Goal: Information Seeking & Learning: Learn about a topic

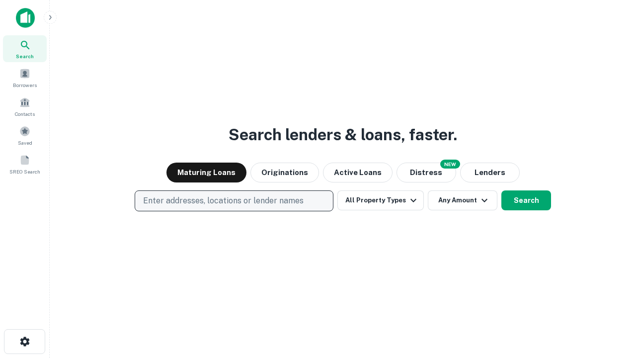
click at [233, 201] on p "Enter addresses, locations or lender names" at bounding box center [223, 201] width 160 height 12
type input "**********"
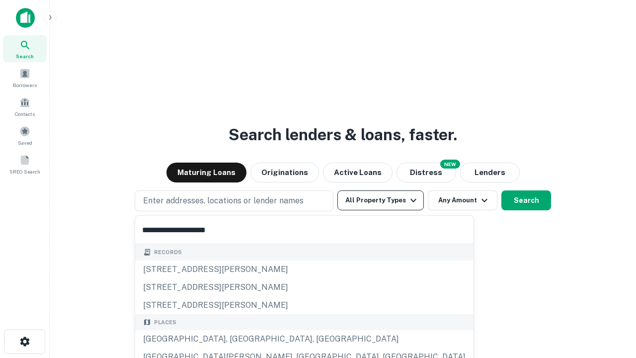
click at [237, 339] on div "[GEOGRAPHIC_DATA], [GEOGRAPHIC_DATA], [GEOGRAPHIC_DATA]" at bounding box center [304, 339] width 338 height 18
click at [380, 200] on button "All Property Types" at bounding box center [380, 200] width 86 height 20
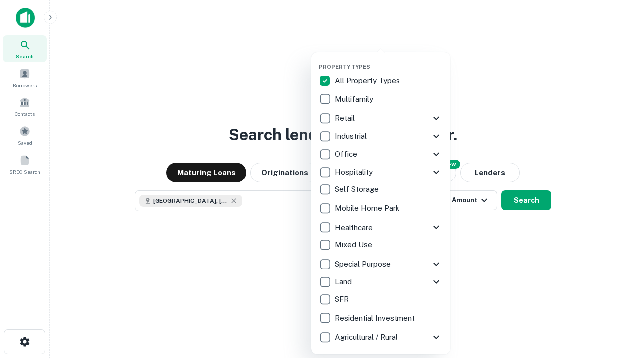
click at [388, 60] on button "button" at bounding box center [388, 60] width 139 height 0
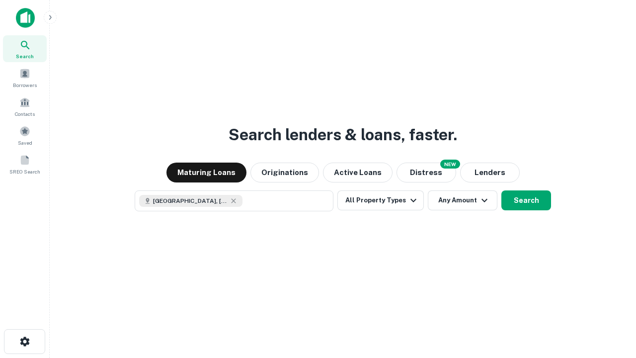
scroll to position [16, 0]
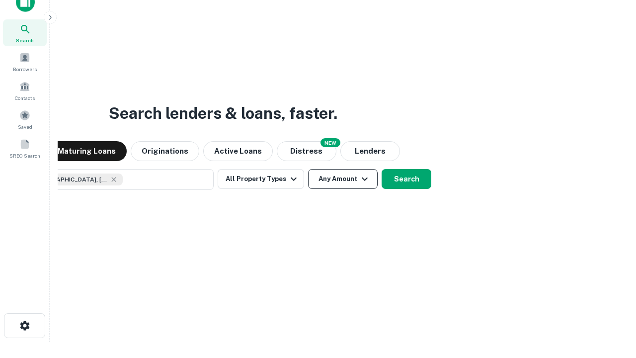
click at [308, 169] on button "Any Amount" at bounding box center [343, 179] width 70 height 20
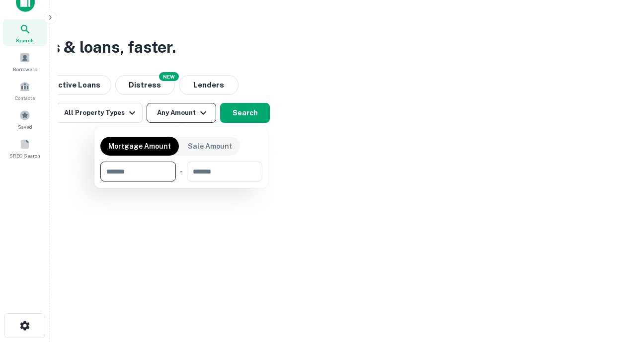
type input "*******"
click at [181, 181] on button "button" at bounding box center [181, 181] width 162 height 0
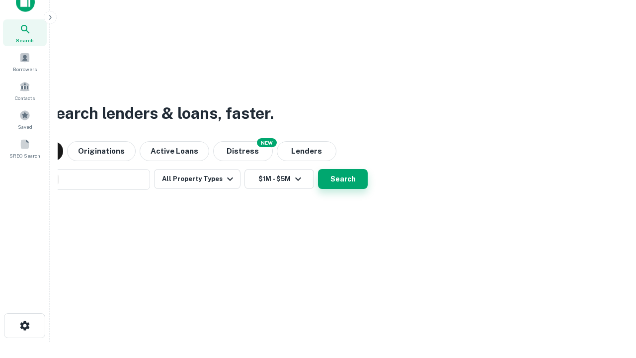
click at [318, 169] on button "Search" at bounding box center [343, 179] width 50 height 20
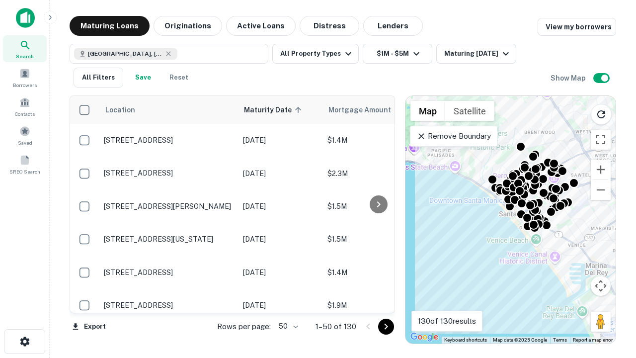
click at [287, 326] on body "Search Borrowers Contacts Saved SREO Search Maturing Loans Originations Active …" at bounding box center [318, 179] width 636 height 358
click at [287, 301] on li "25" at bounding box center [287, 301] width 29 height 18
